Goal: Transaction & Acquisition: Obtain resource

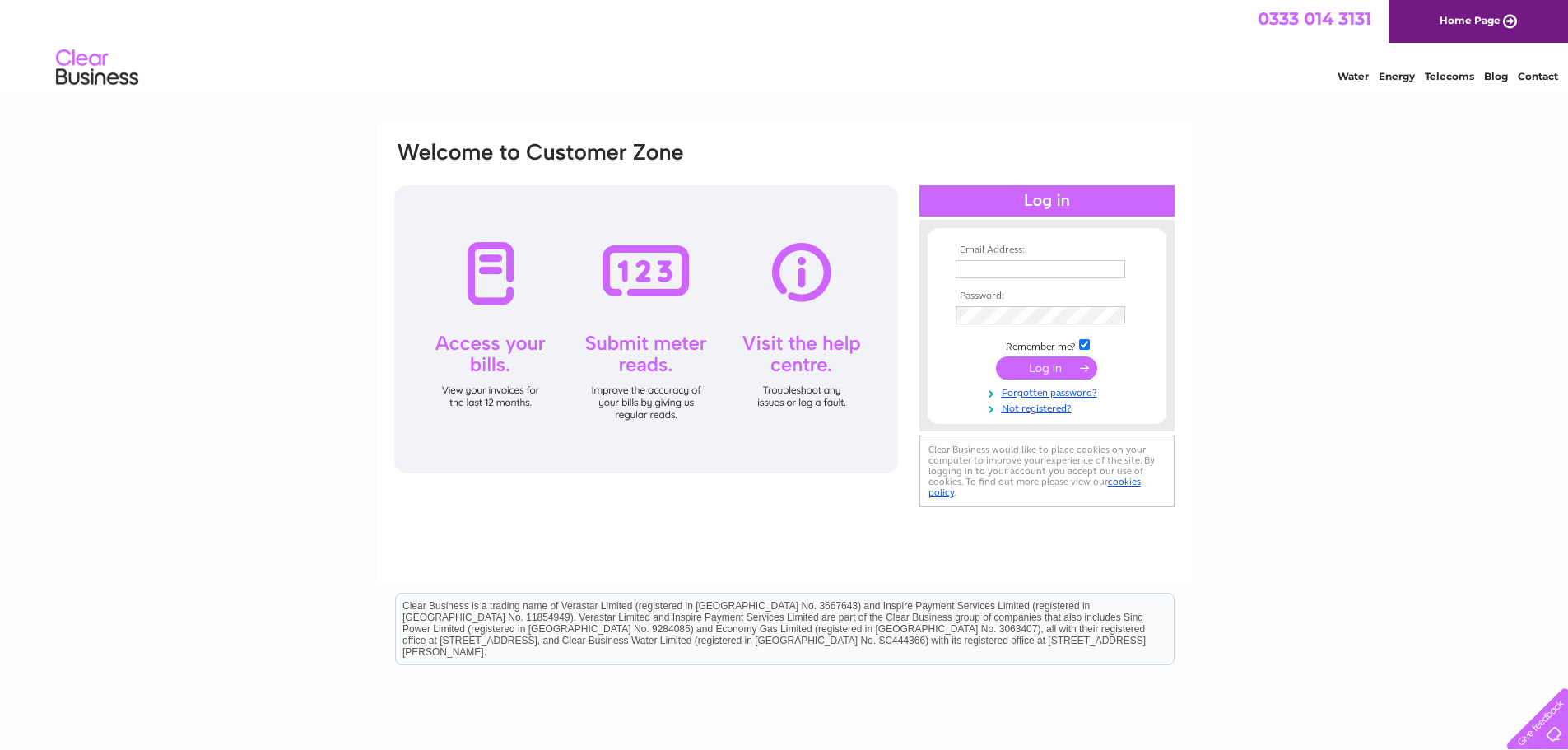
type input "accounts@360sat.co.uk"
click at [1034, 361] on input "submit" at bounding box center [1047, 368] width 101 height 23
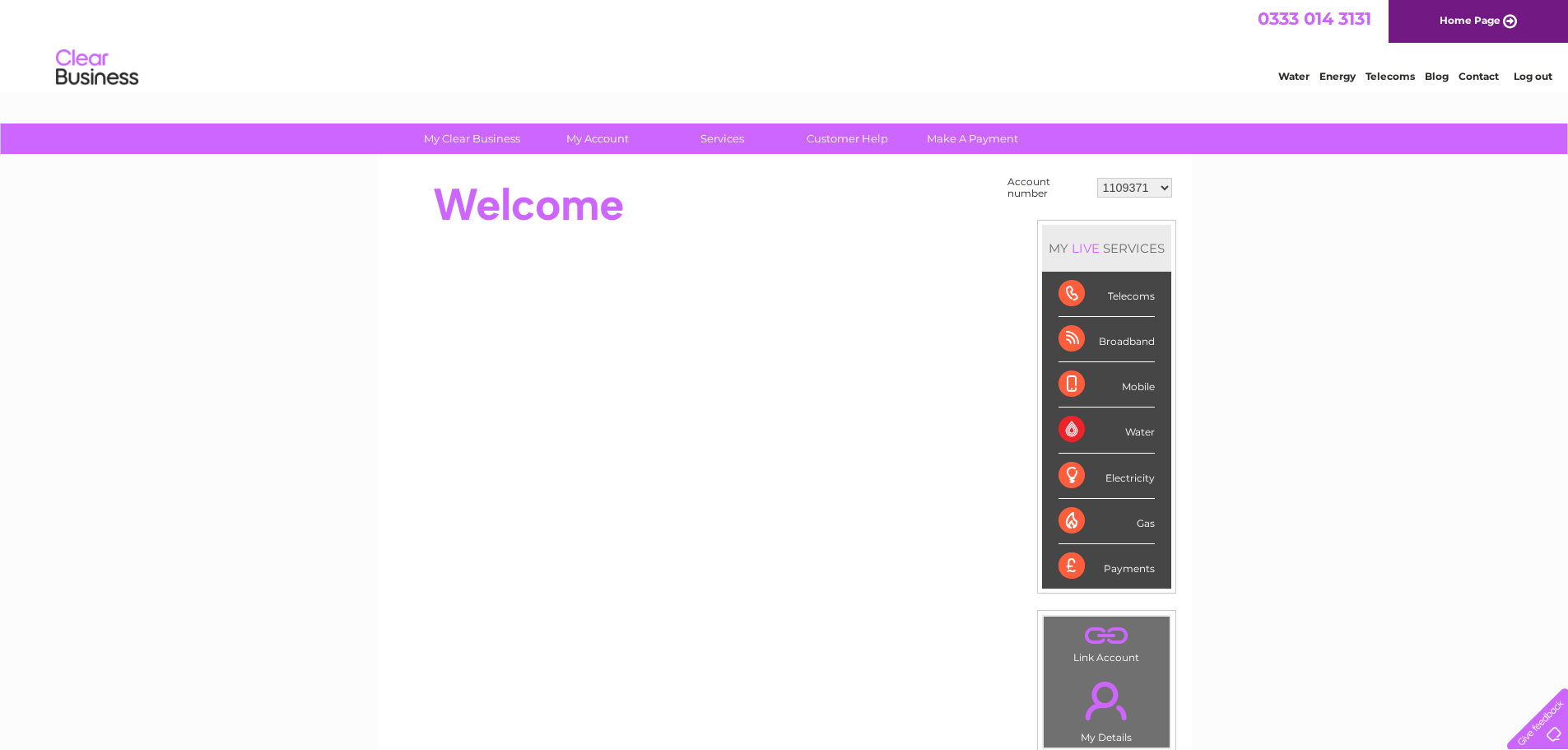
click at [1168, 195] on select "1109371 1130725 1134607 1135032 1139061 1139062 30270960 30277651 30288092 3029…" at bounding box center [1135, 188] width 75 height 20
select select "1130725"
click at [1097, 178] on select "1109371 1130725 1134607 1135032 1139061 1139062 30270960 30277651 30288092 3029…" at bounding box center [1135, 188] width 75 height 20
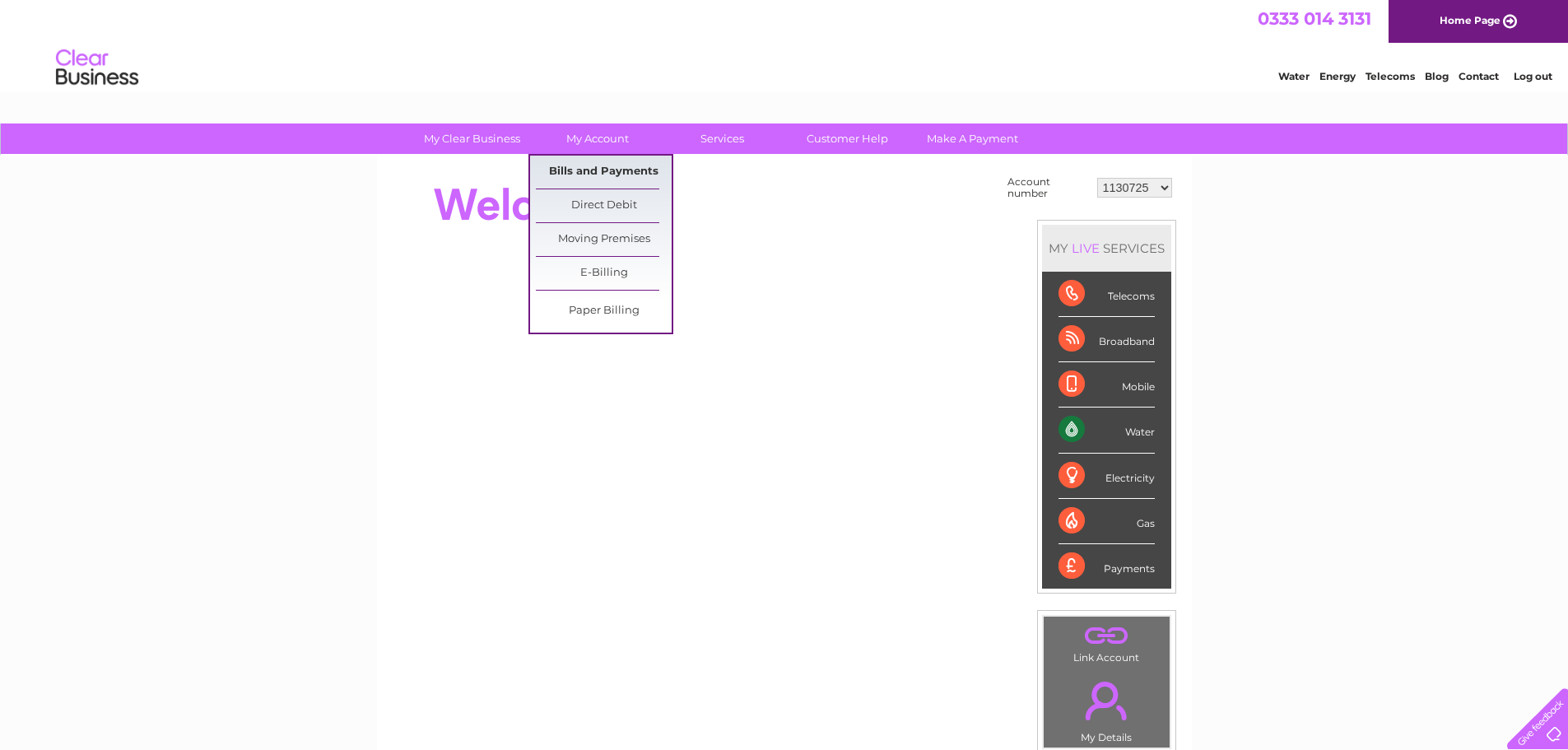
click at [596, 169] on link "Bills and Payments" at bounding box center [603, 172] width 136 height 33
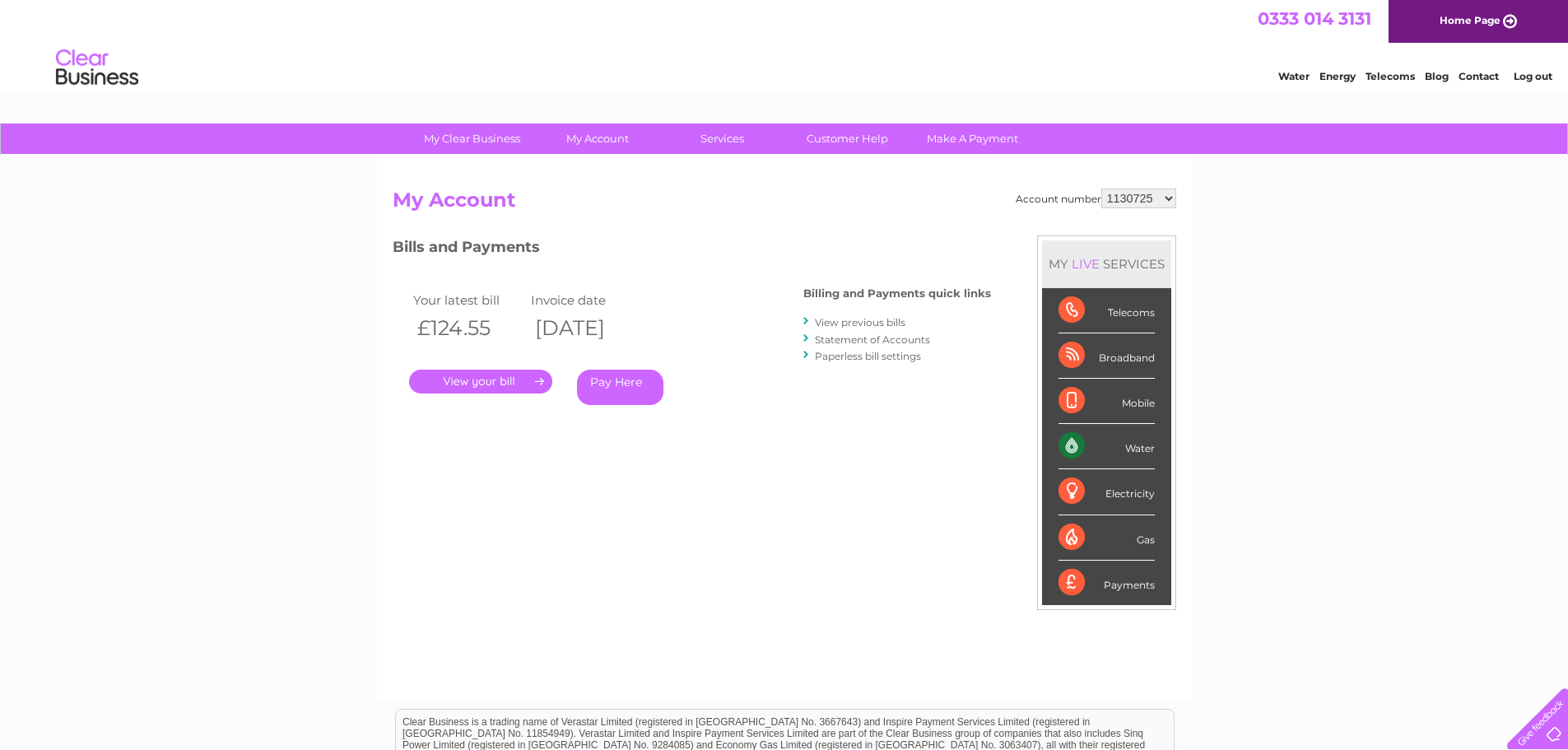
click at [489, 391] on link "." at bounding box center [481, 381] width 143 height 24
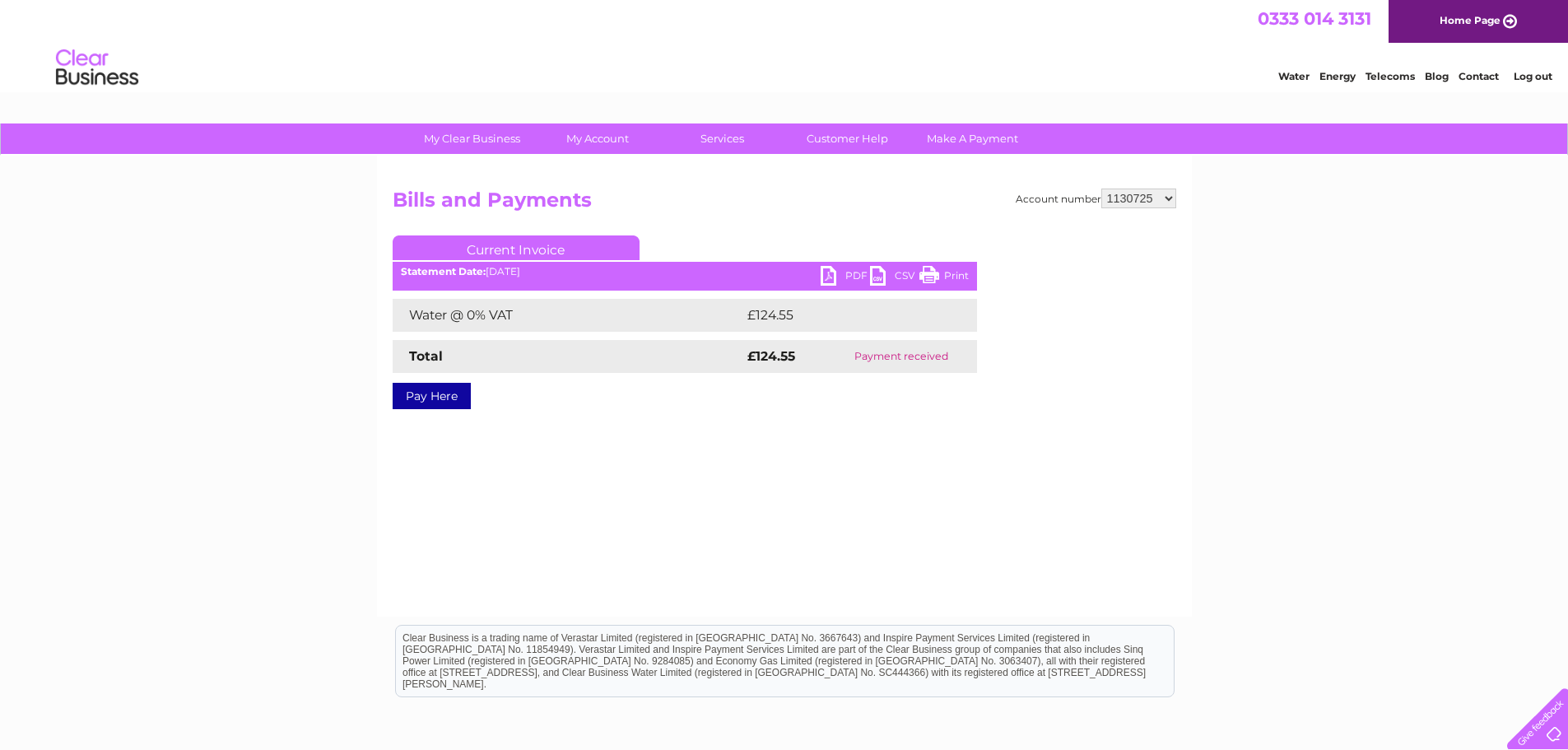
click at [853, 284] on link "PDF" at bounding box center [845, 278] width 50 height 24
